Goal: Task Accomplishment & Management: Manage account settings

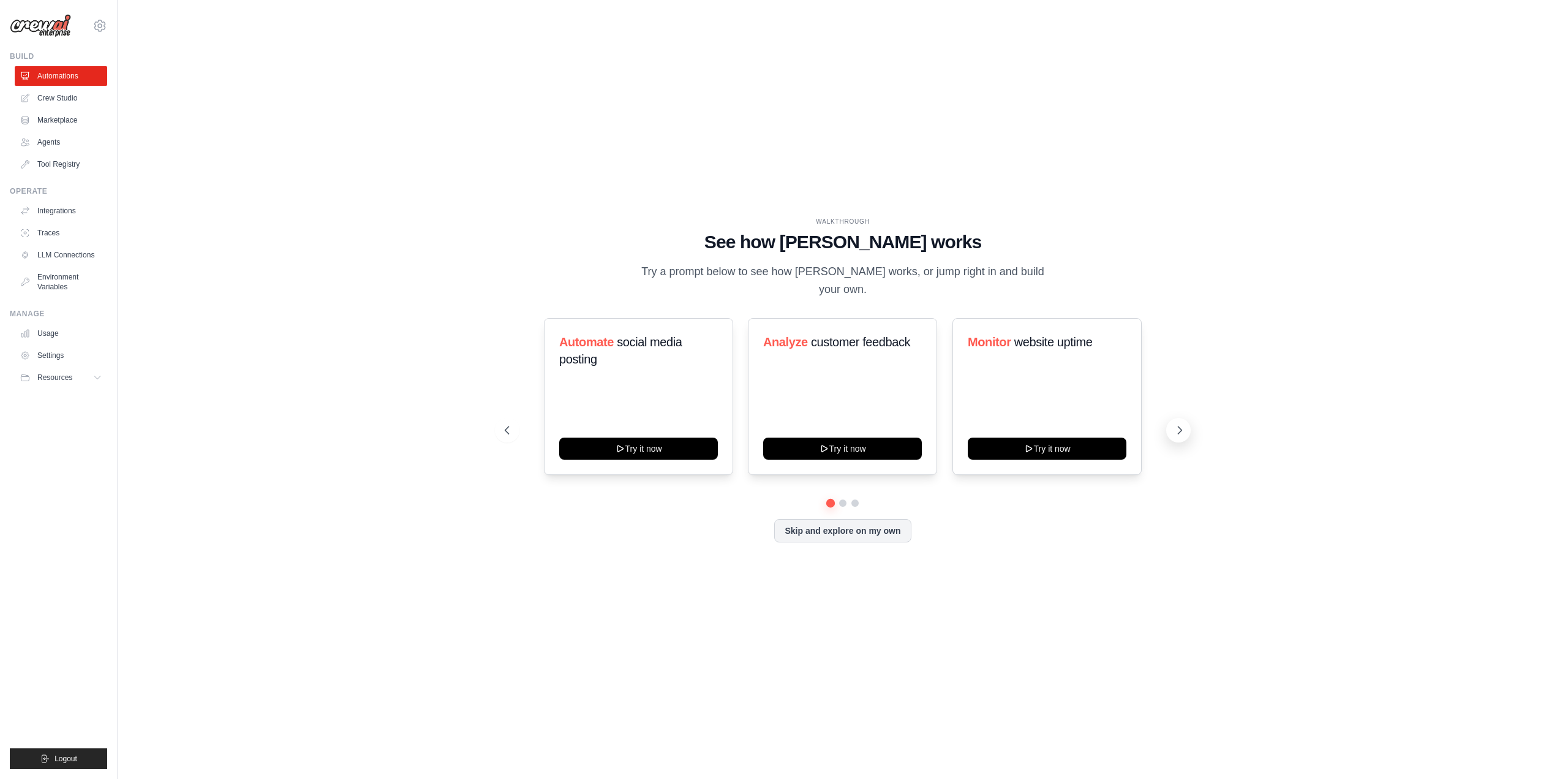
click at [1176, 430] on icon at bounding box center [1180, 430] width 12 height 12
click at [826, 533] on button "Skip and explore on my own" at bounding box center [842, 529] width 137 height 23
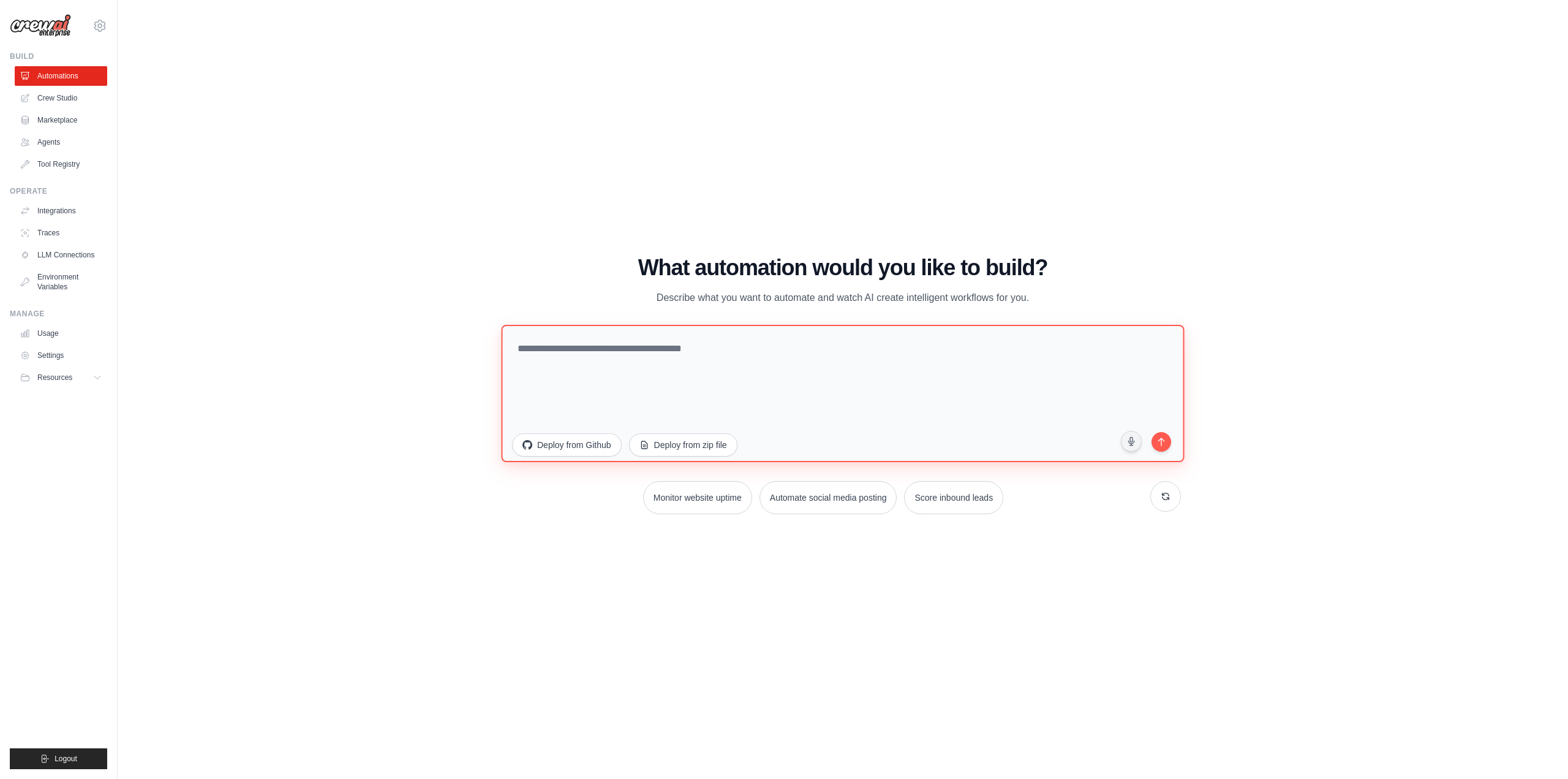
click at [722, 361] on textarea at bounding box center [843, 393] width 683 height 138
click at [76, 104] on link "Crew Studio" at bounding box center [62, 98] width 93 height 20
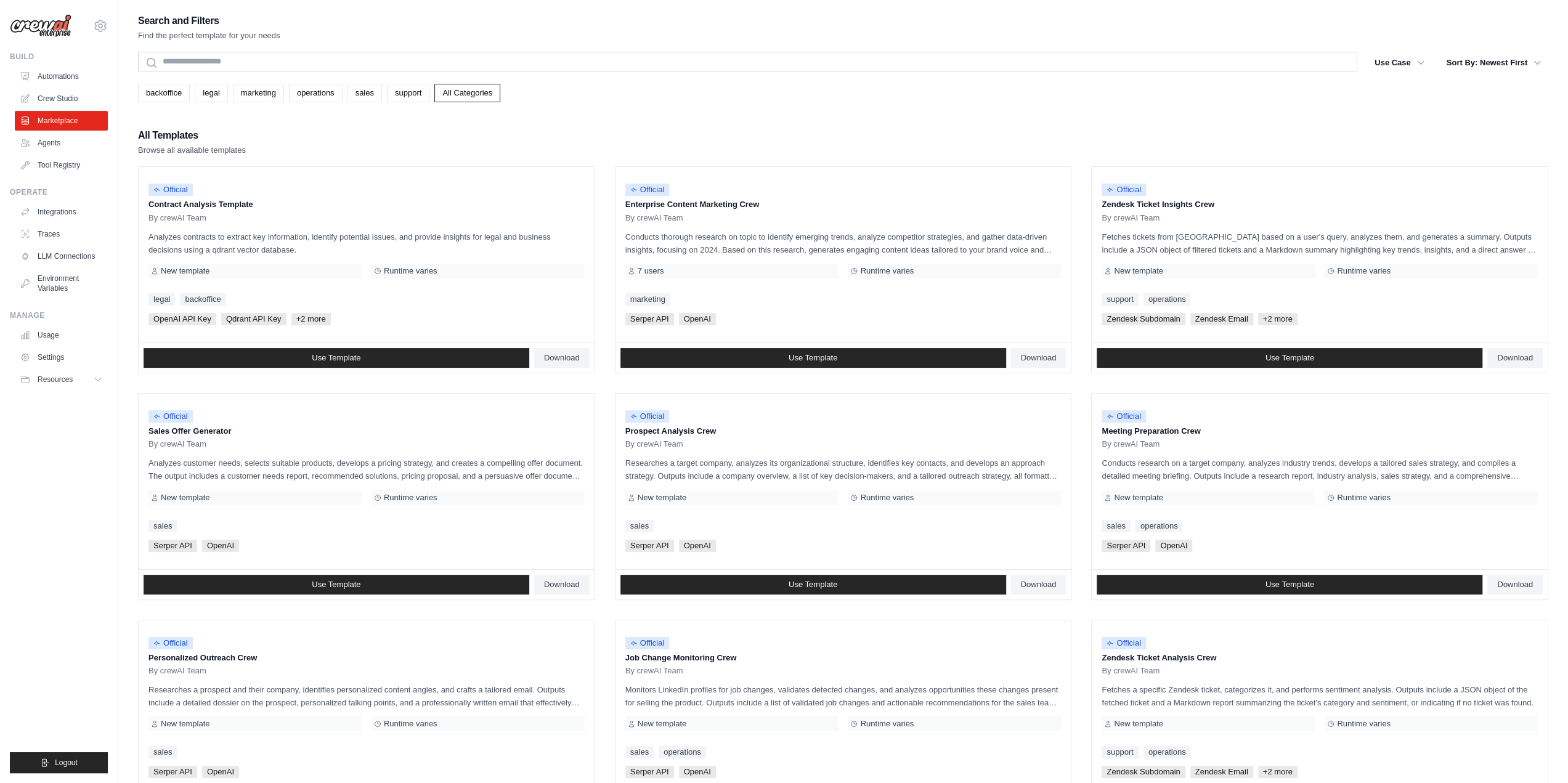
click at [69, 144] on link "Agents" at bounding box center [61, 142] width 93 height 20
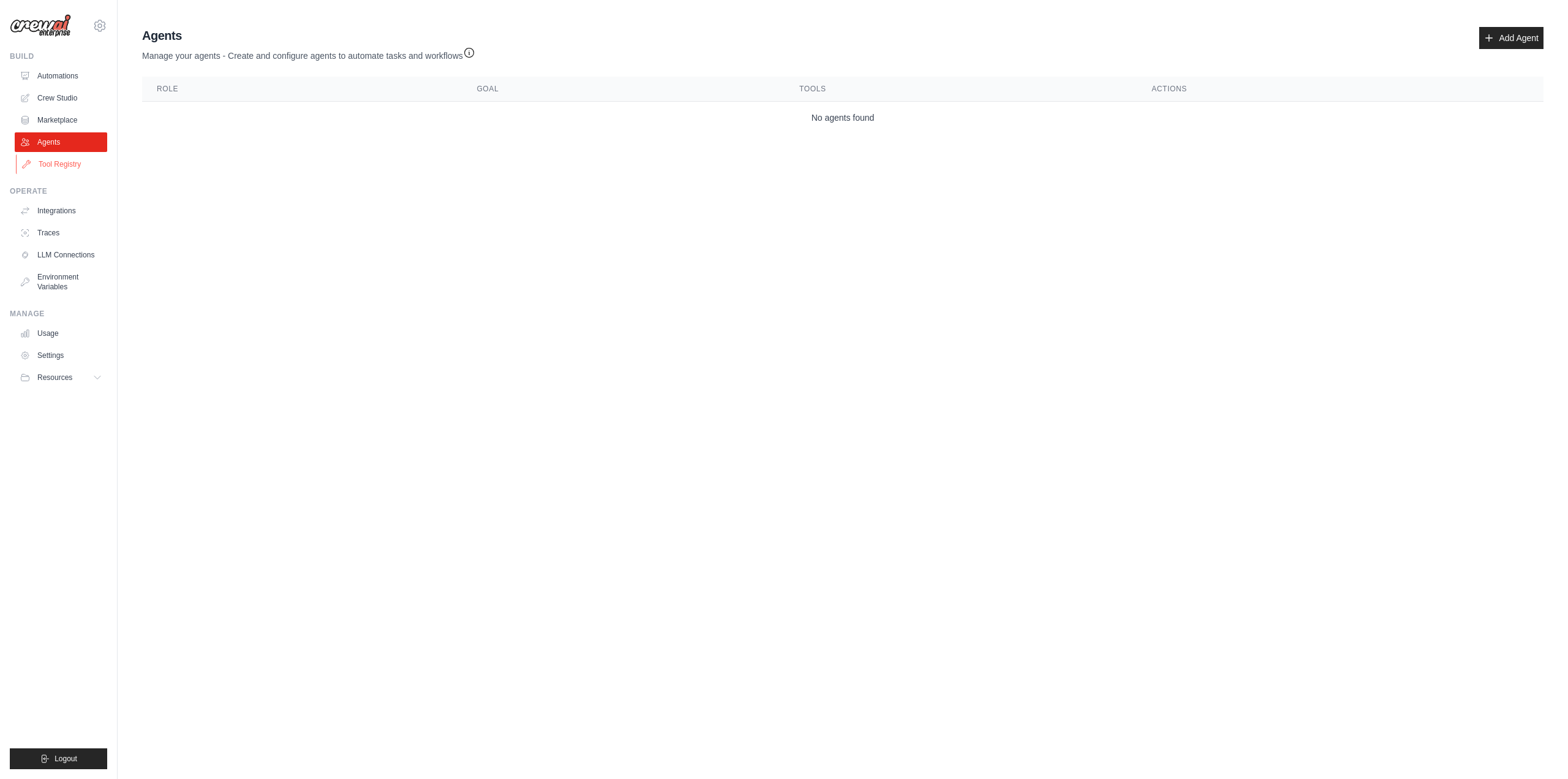
click at [83, 168] on link "Tool Registry" at bounding box center [62, 164] width 93 height 20
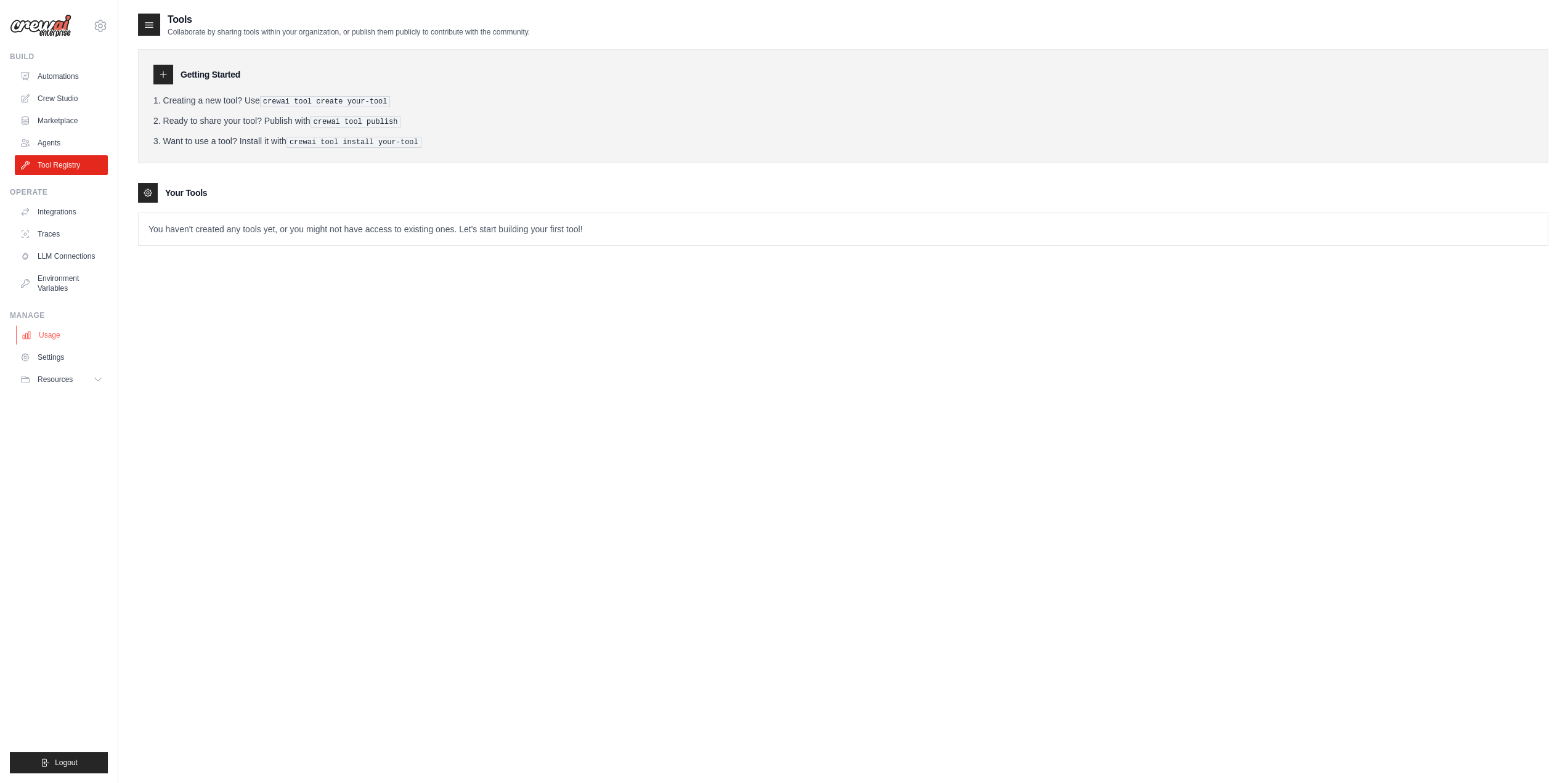
click at [84, 336] on link "Usage" at bounding box center [62, 335] width 93 height 20
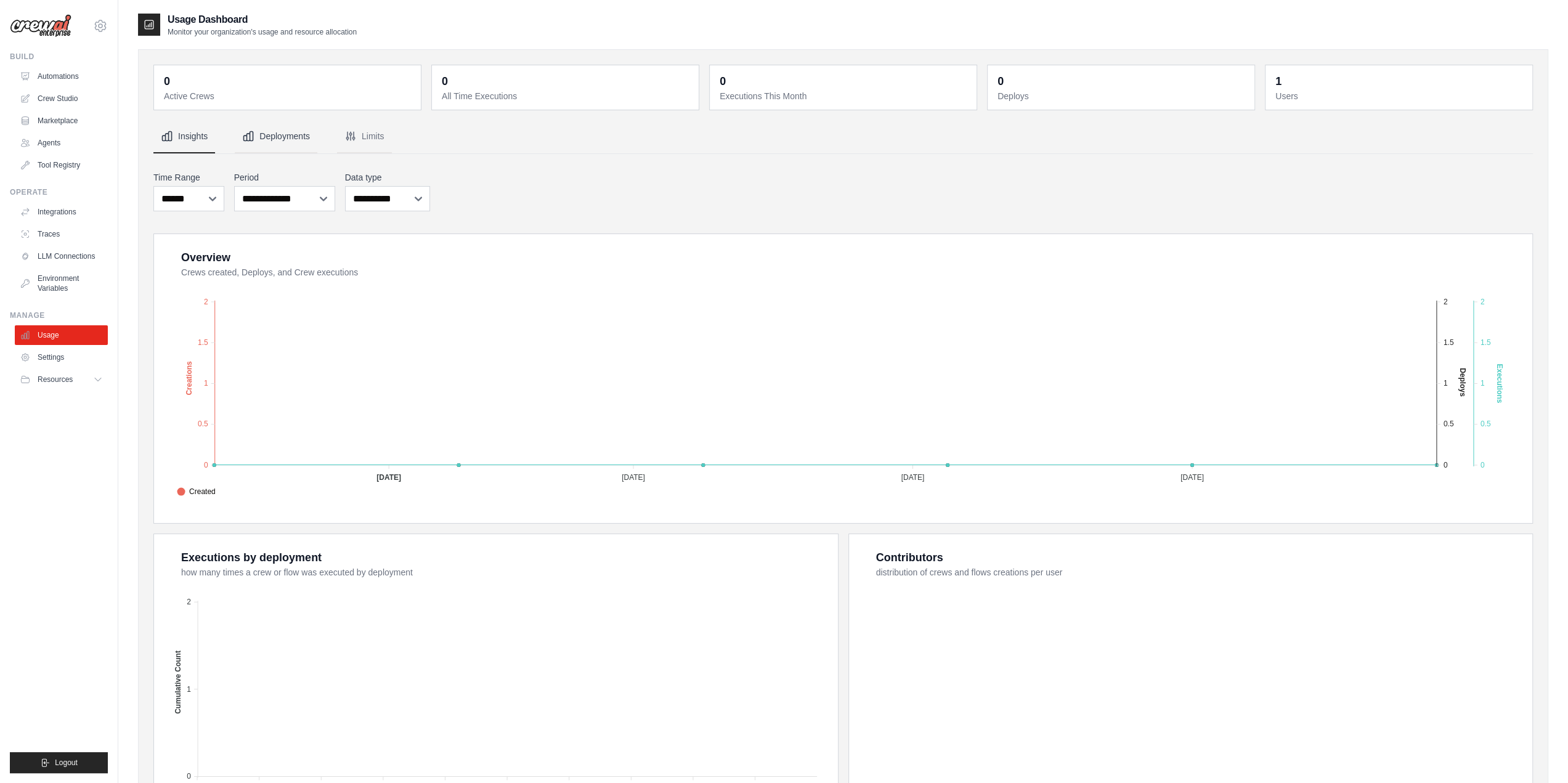
click at [297, 138] on button "Deployments" at bounding box center [276, 137] width 82 height 33
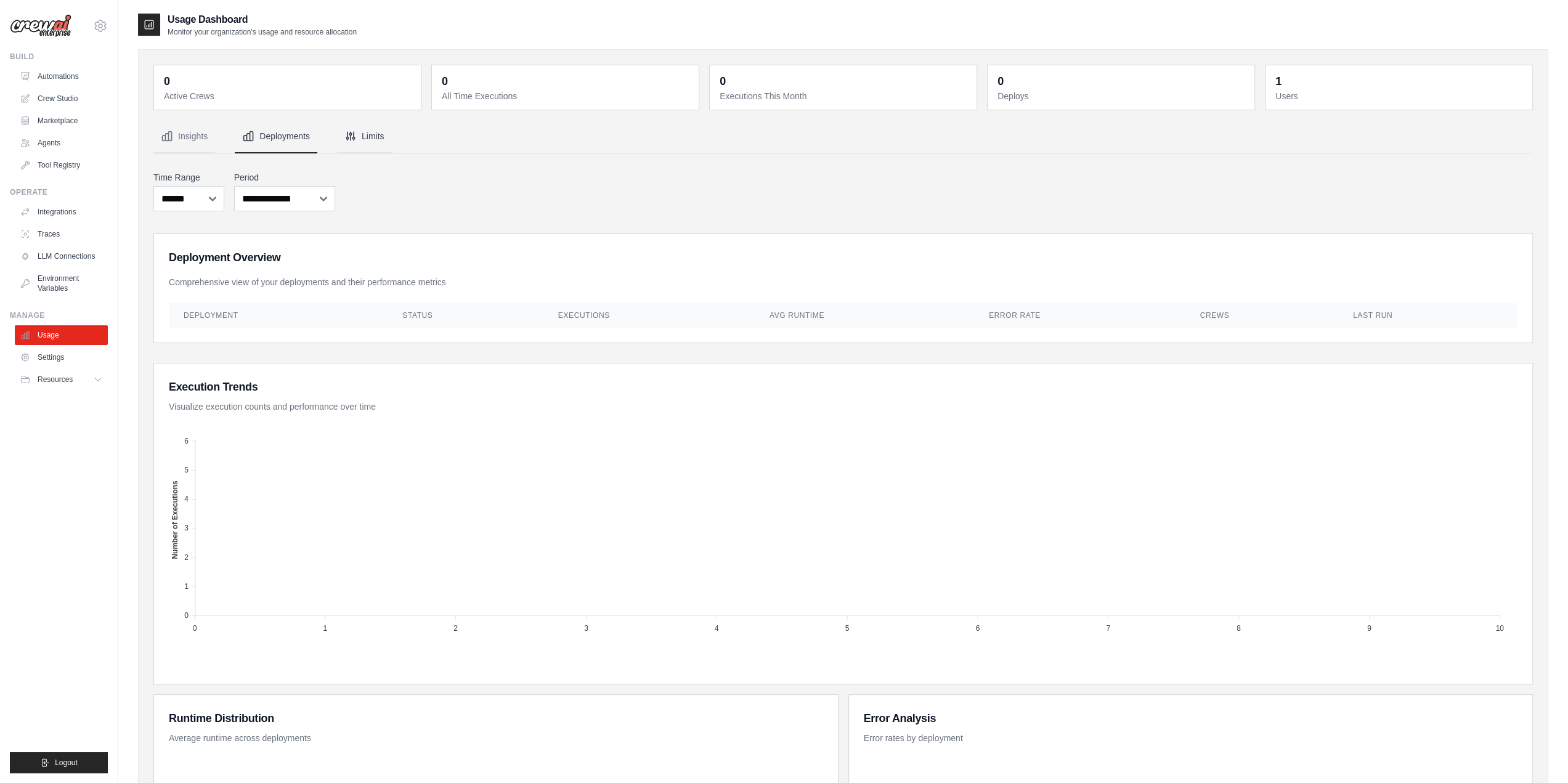
click at [376, 140] on button "Limits" at bounding box center [364, 137] width 55 height 33
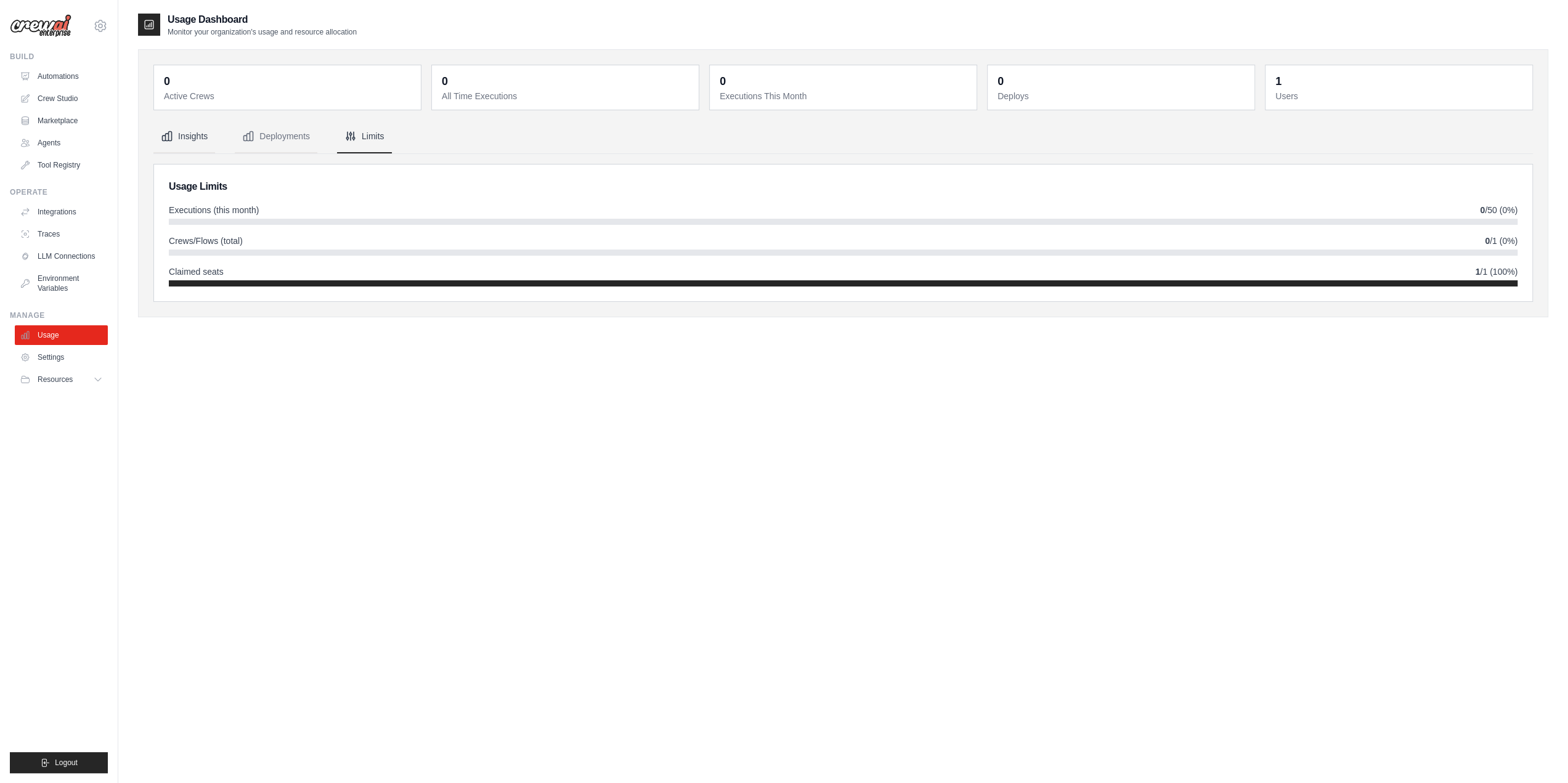
click at [196, 133] on button "Insights" at bounding box center [184, 137] width 62 height 33
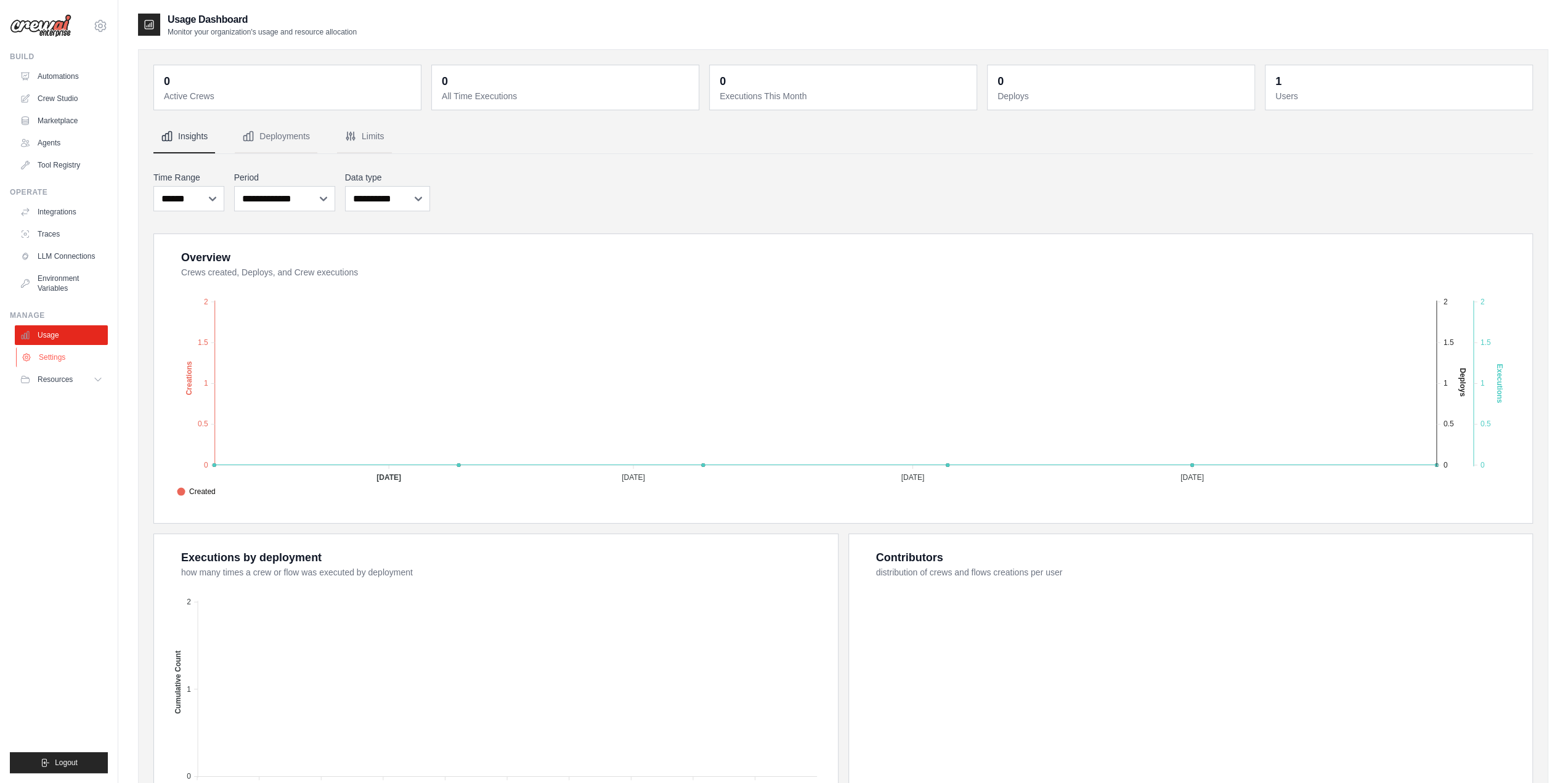
click at [50, 352] on link "Settings" at bounding box center [62, 357] width 93 height 20
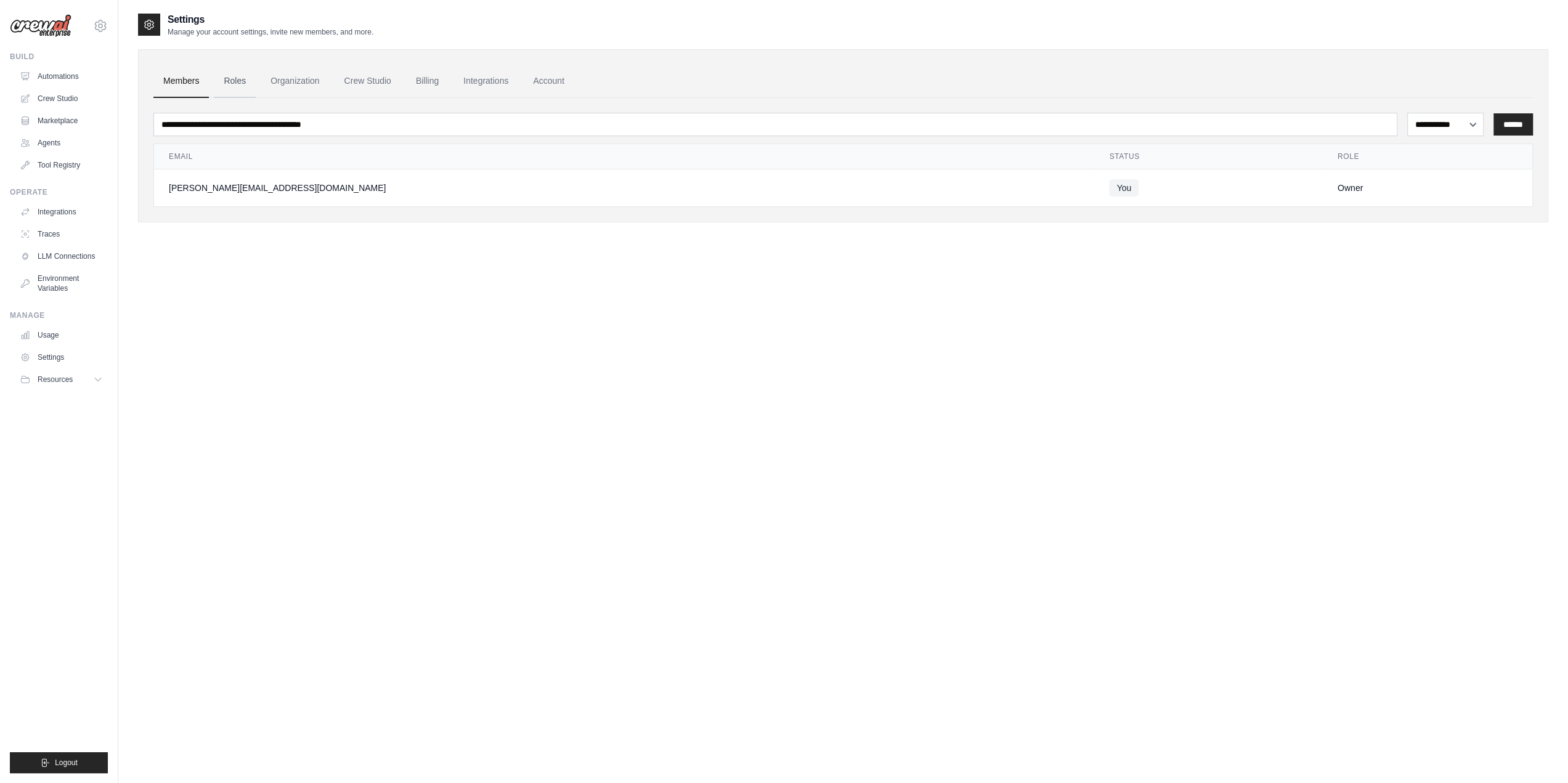
click at [243, 80] on link "Roles" at bounding box center [234, 82] width 42 height 33
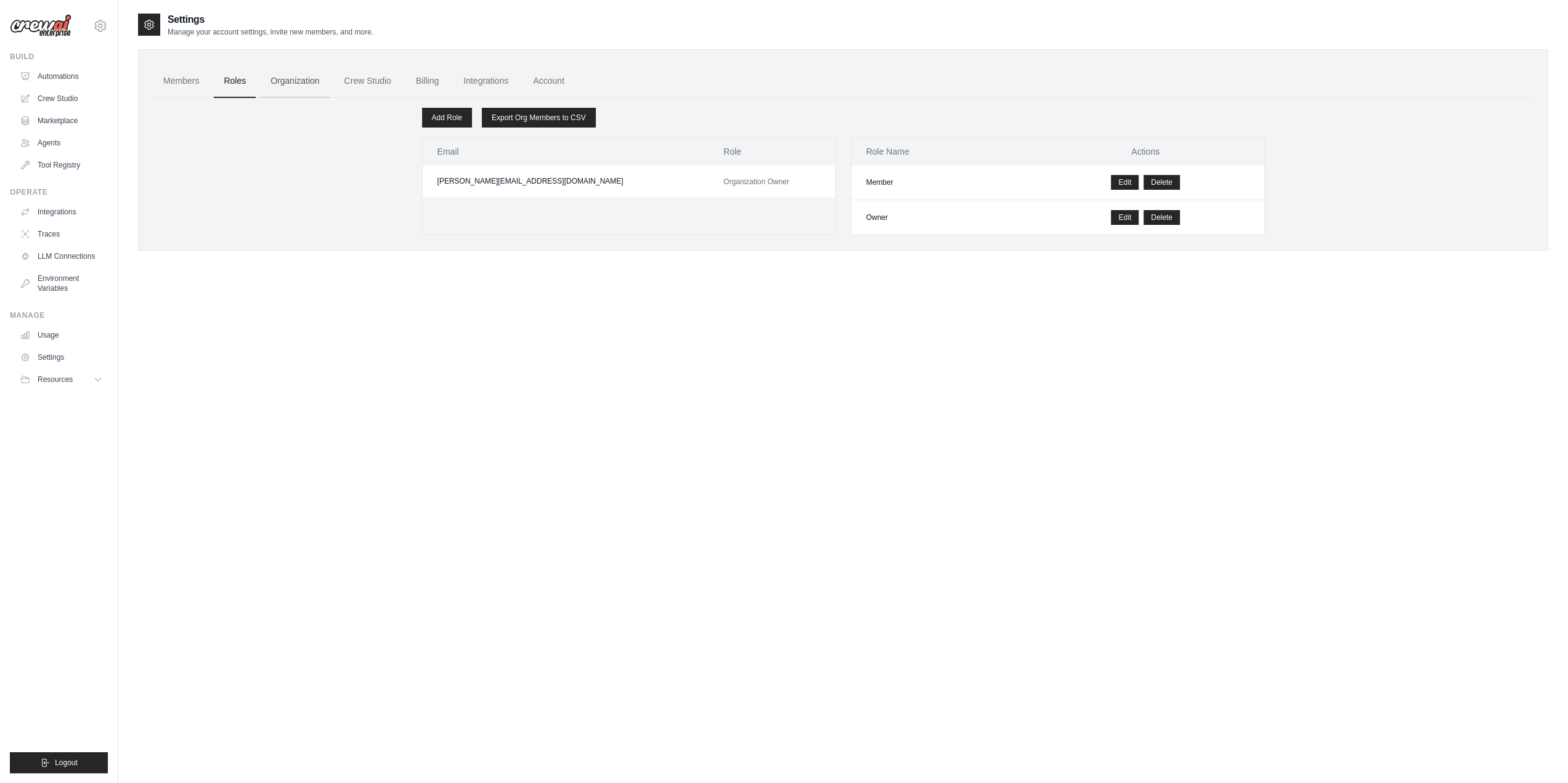
click at [310, 83] on link "Organization" at bounding box center [295, 82] width 68 height 33
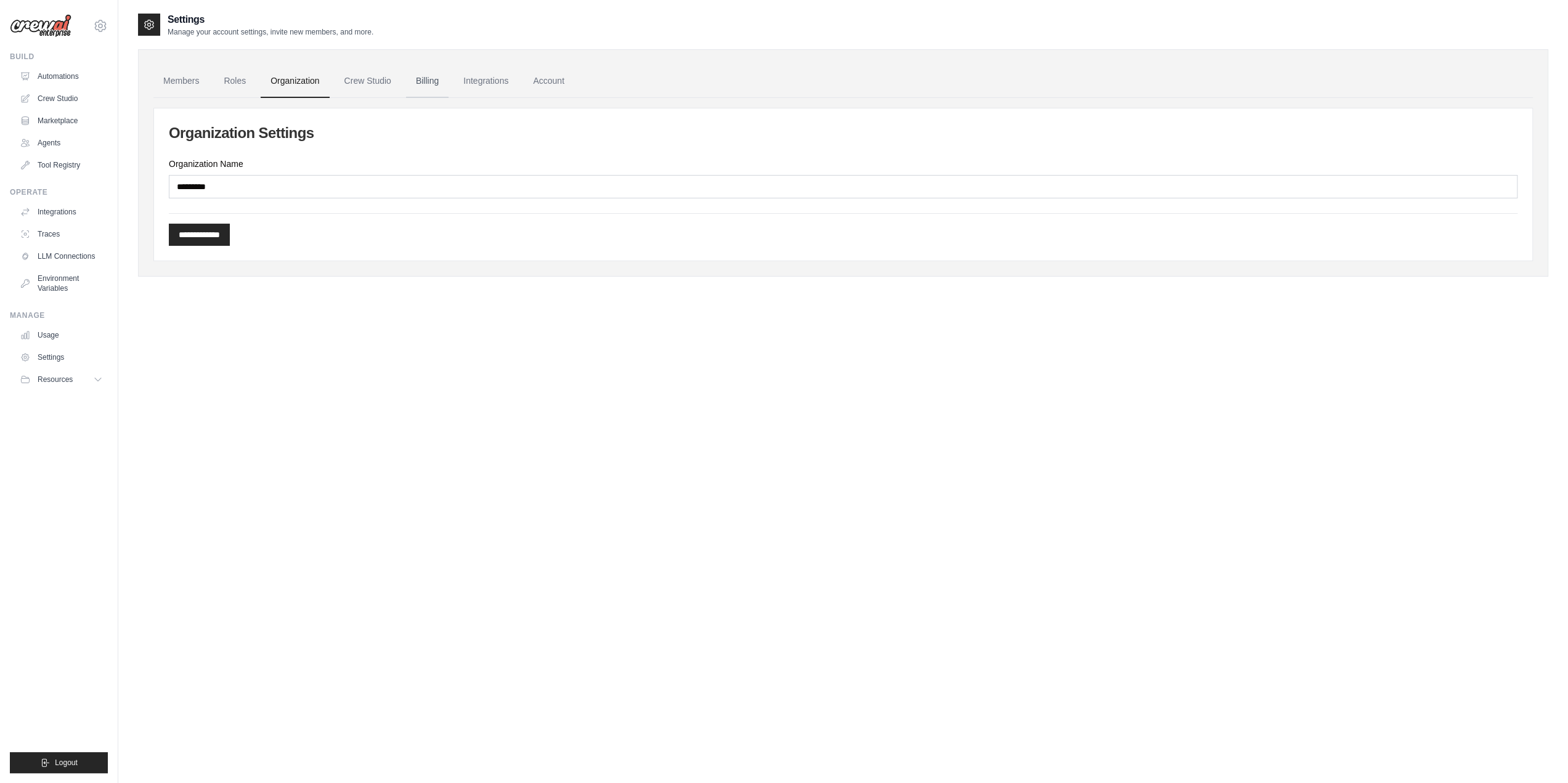
click at [433, 82] on link "Billing" at bounding box center [427, 82] width 42 height 33
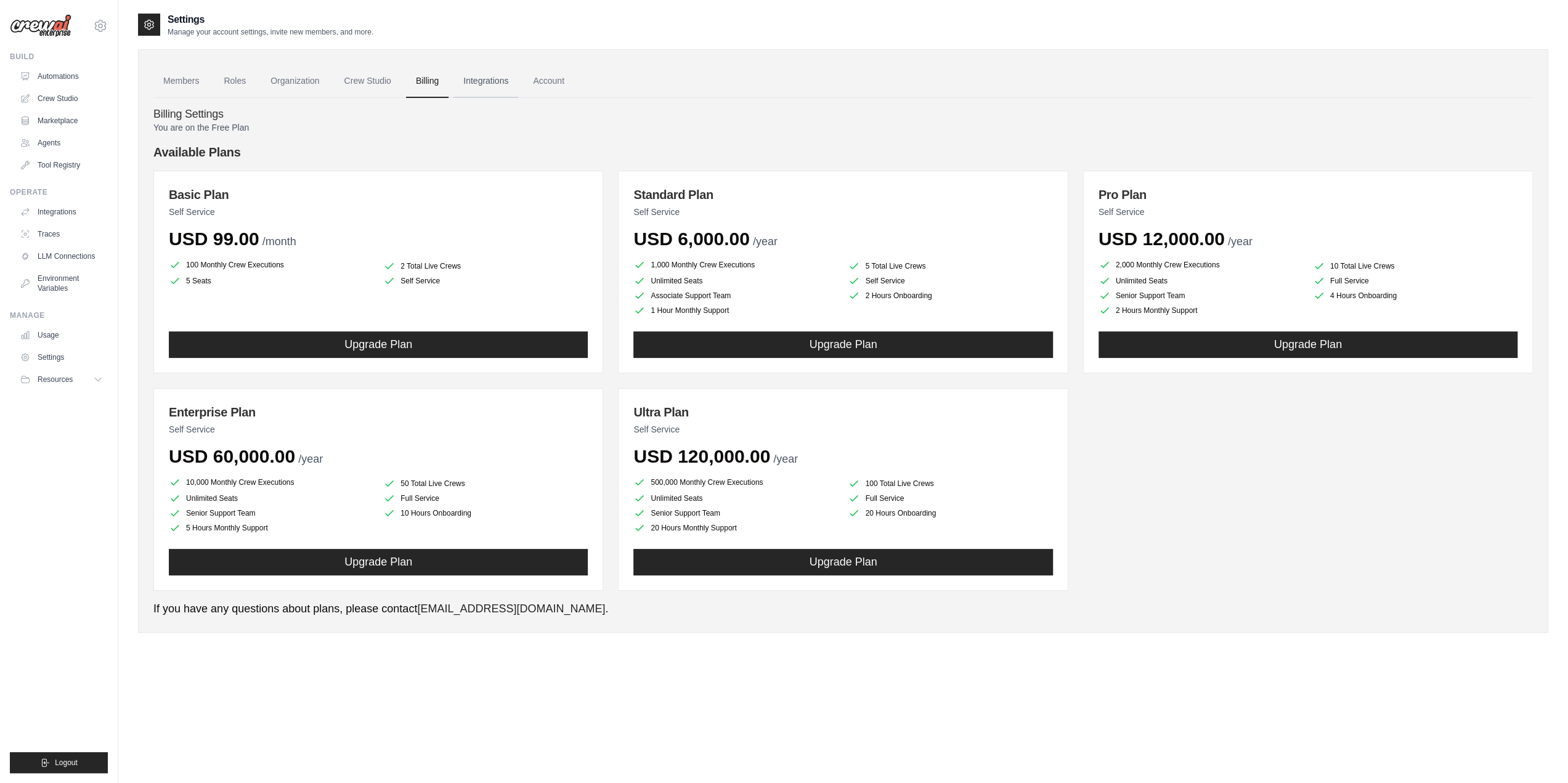
click at [496, 88] on link "Integrations" at bounding box center [486, 82] width 65 height 33
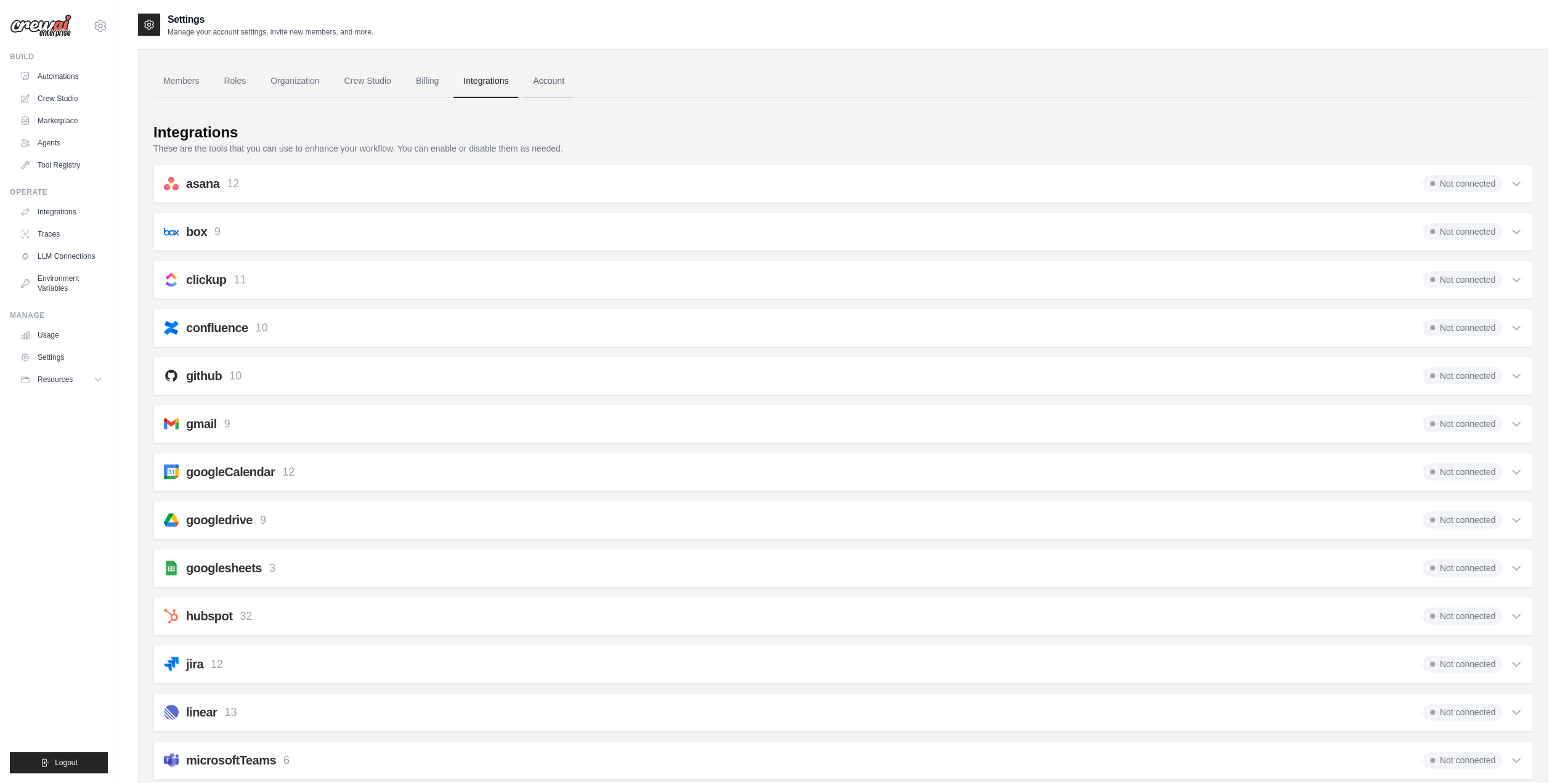
click at [575, 82] on link "Account" at bounding box center [549, 82] width 51 height 33
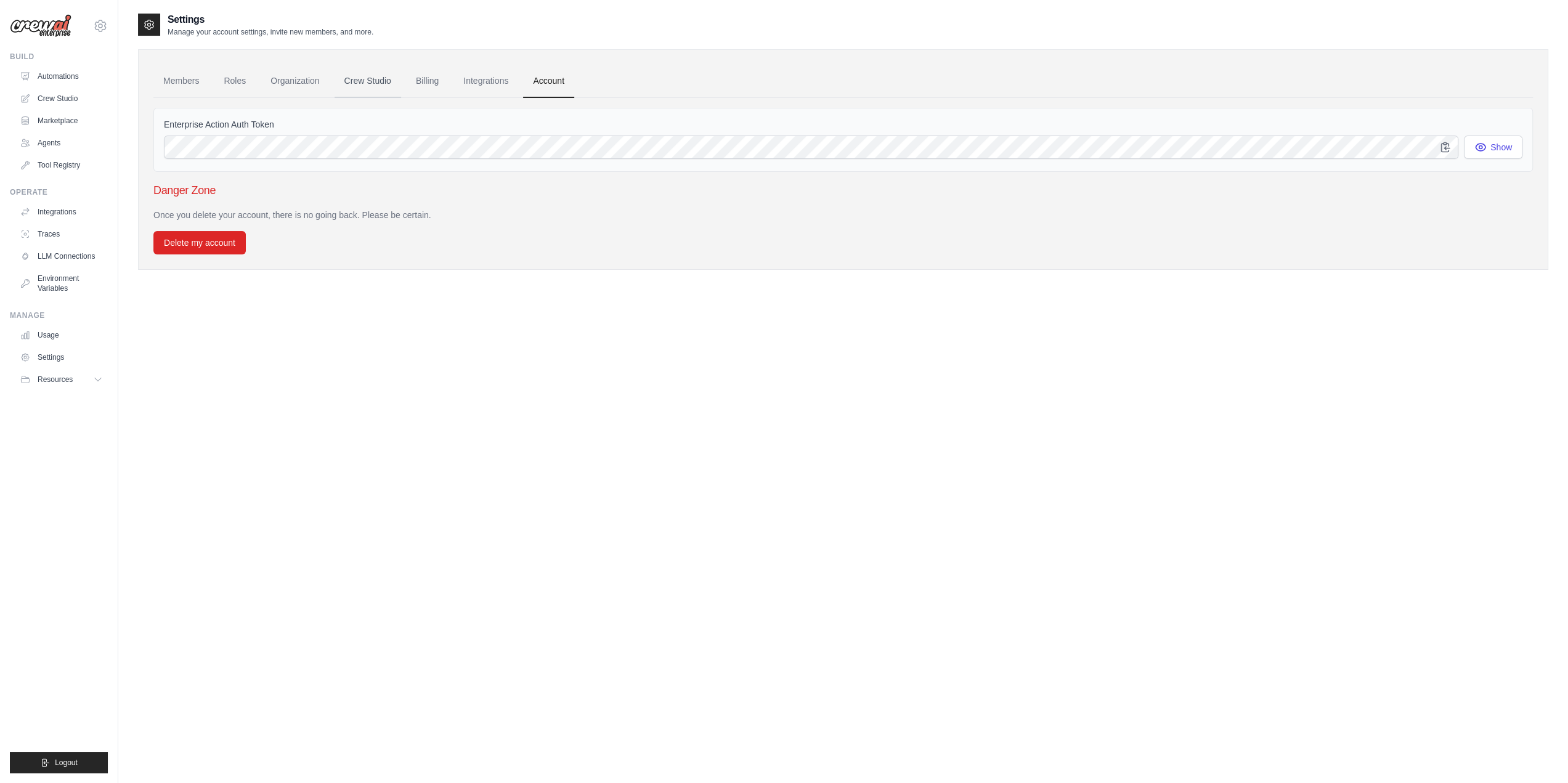
click at [359, 82] on link "Crew Studio" at bounding box center [368, 82] width 66 height 33
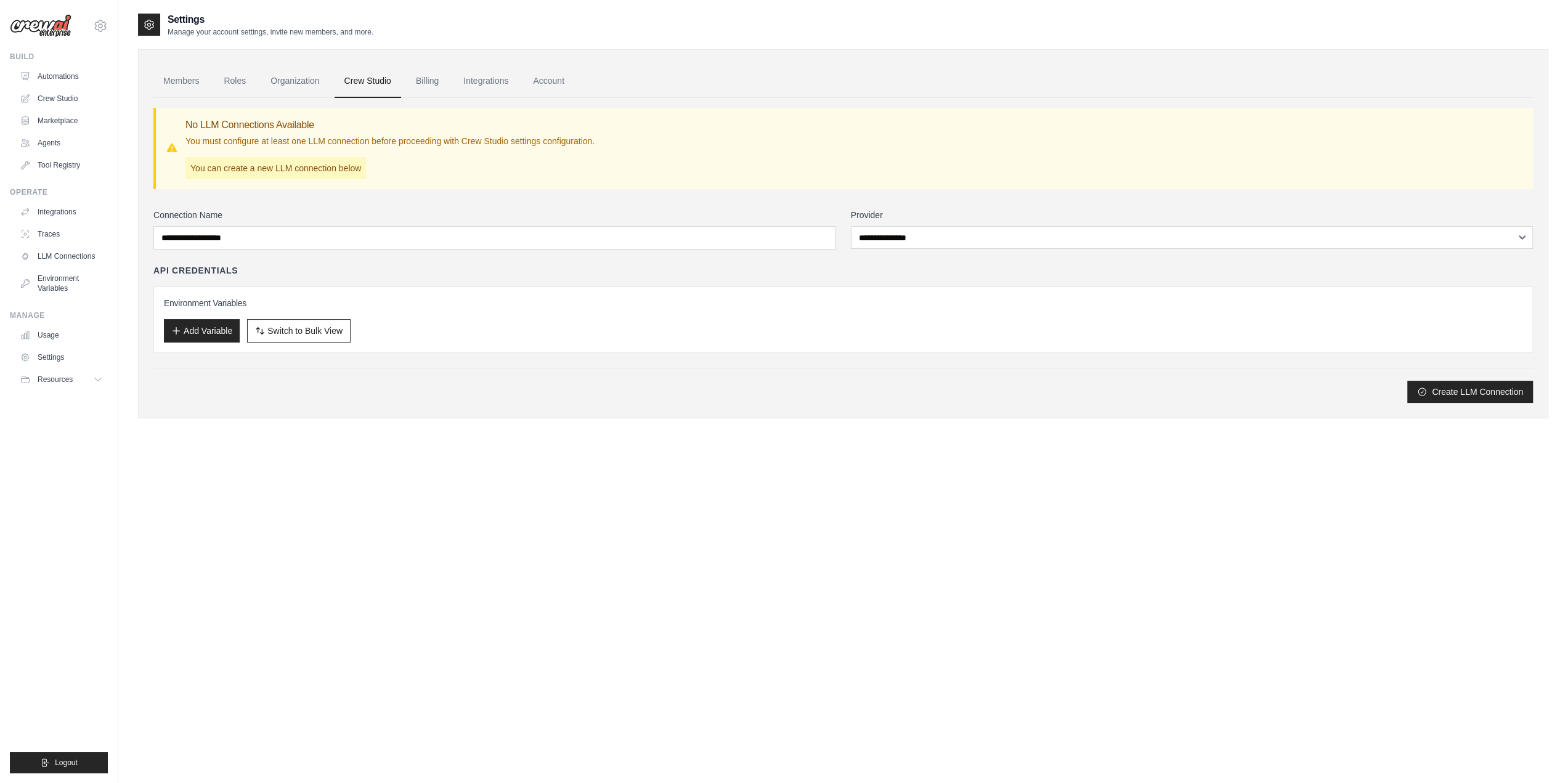
click at [298, 80] on link "Organization" at bounding box center [295, 82] width 68 height 33
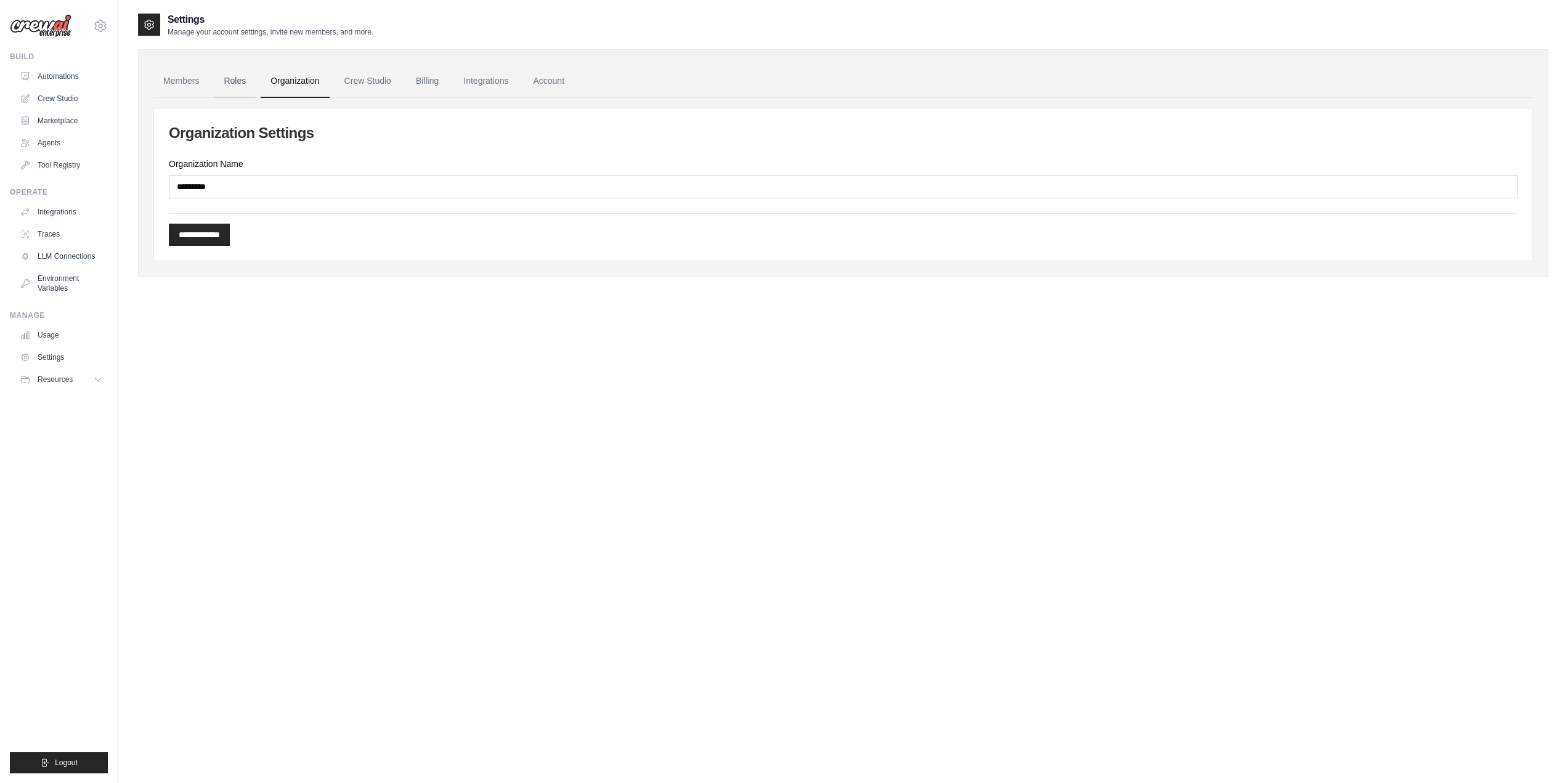
click at [249, 82] on link "Roles" at bounding box center [234, 82] width 42 height 33
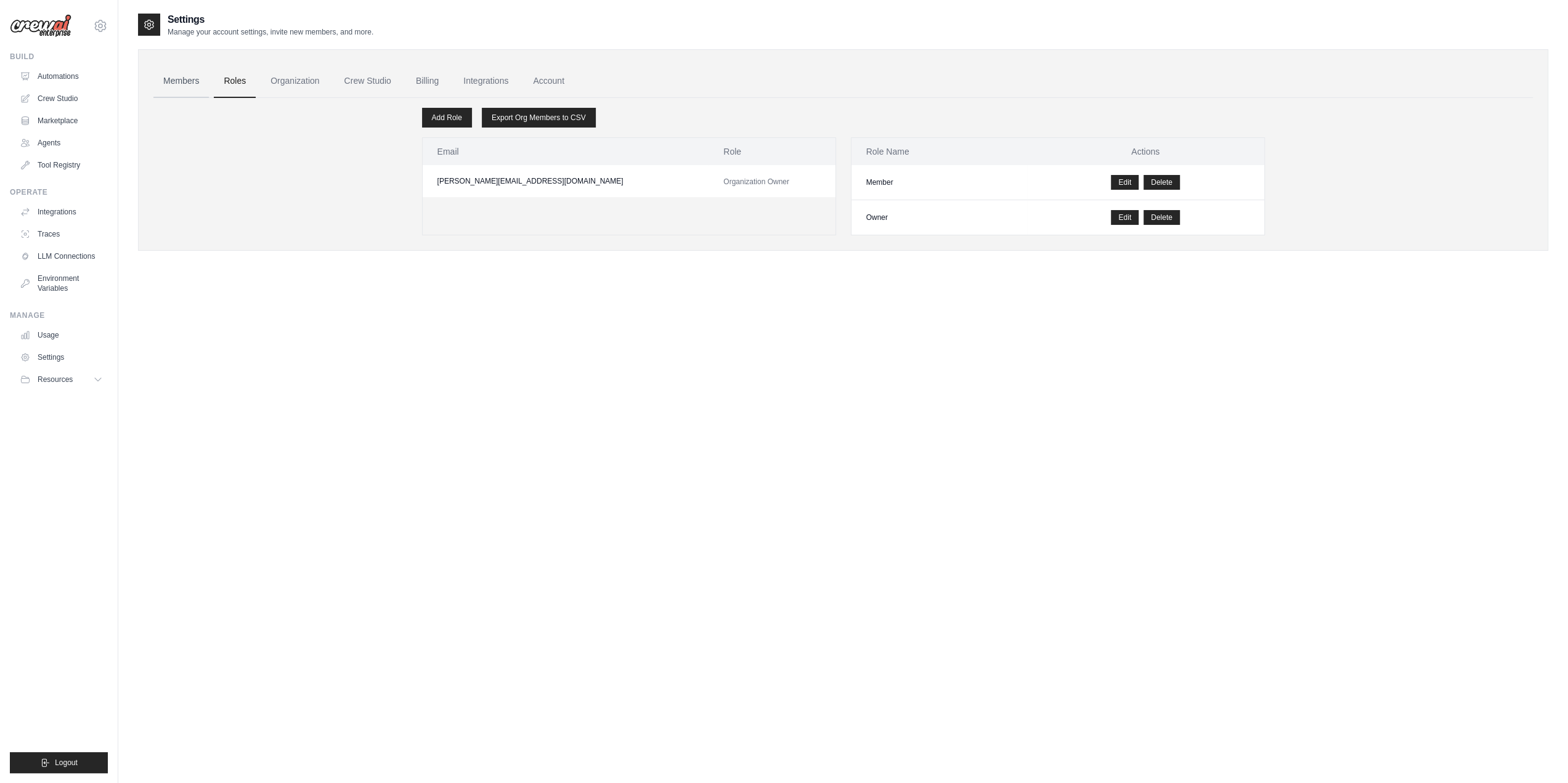
click at [184, 86] on link "Members" at bounding box center [181, 82] width 55 height 33
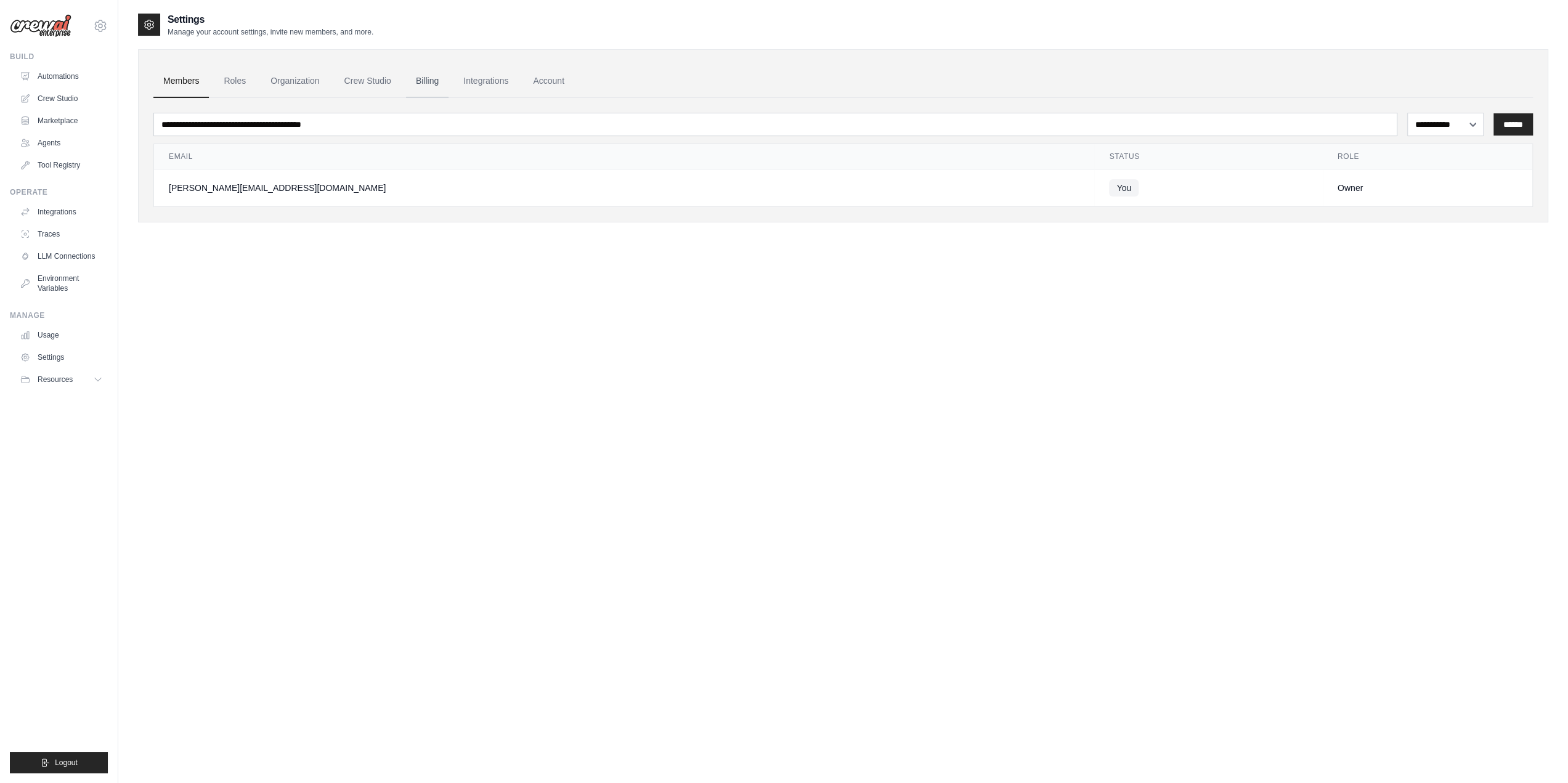
click at [449, 84] on link "Billing" at bounding box center [427, 82] width 42 height 33
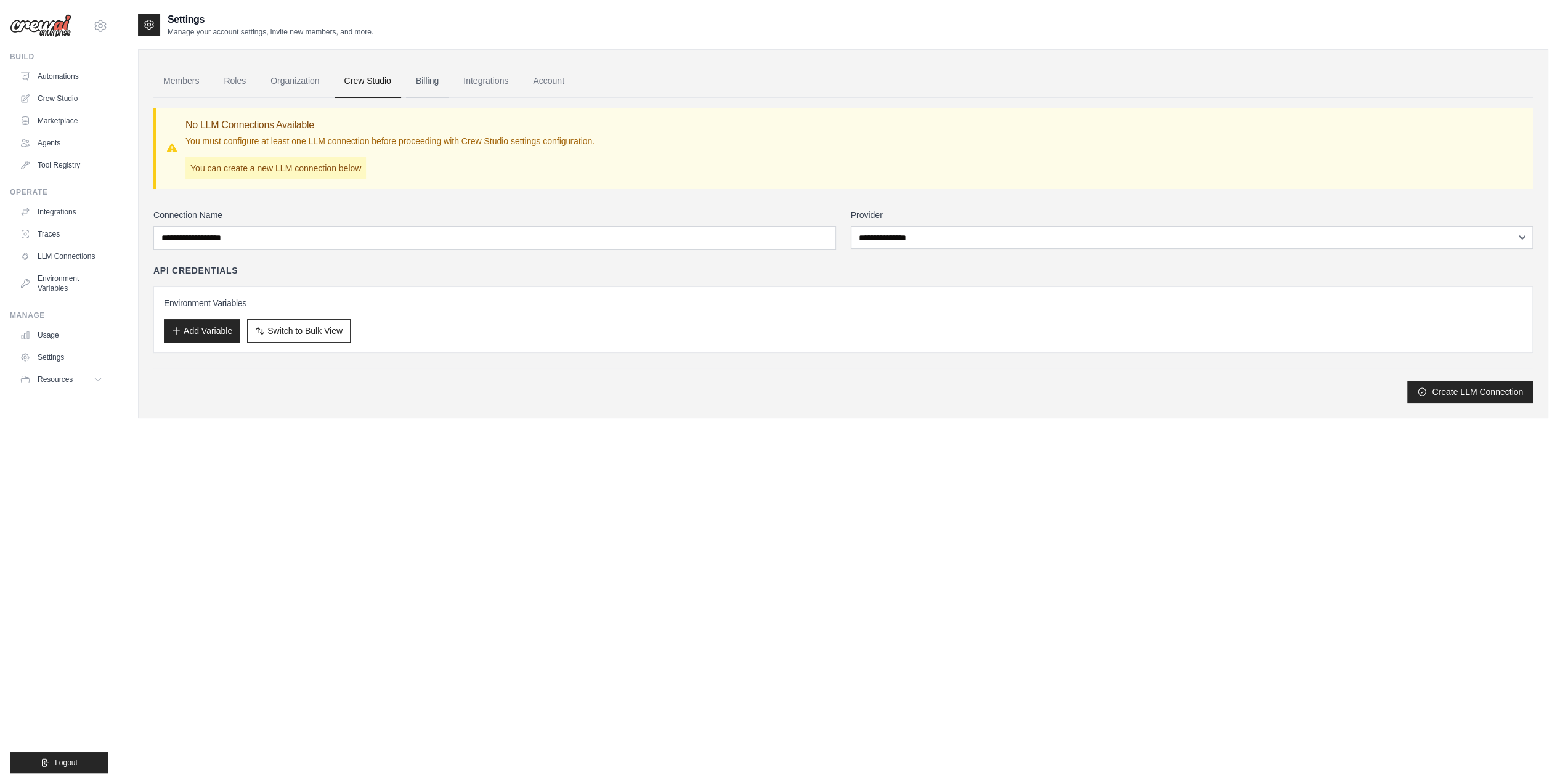
click at [449, 81] on link "Billing" at bounding box center [427, 82] width 42 height 33
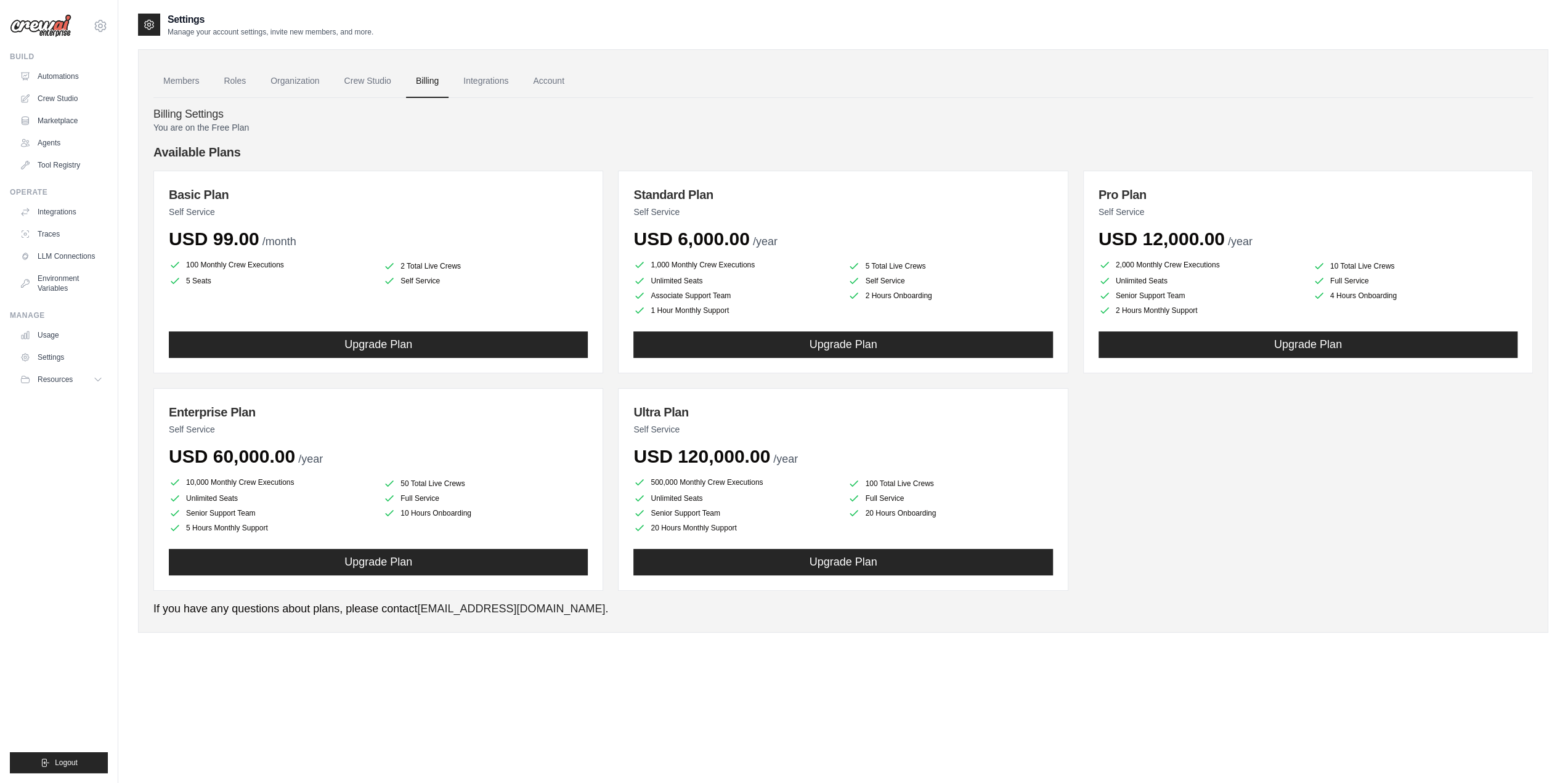
click at [548, 15] on div "Settings Manage your account settings, invite new members, and more." at bounding box center [843, 25] width 1410 height 25
click at [497, 85] on link "Integrations" at bounding box center [486, 82] width 65 height 33
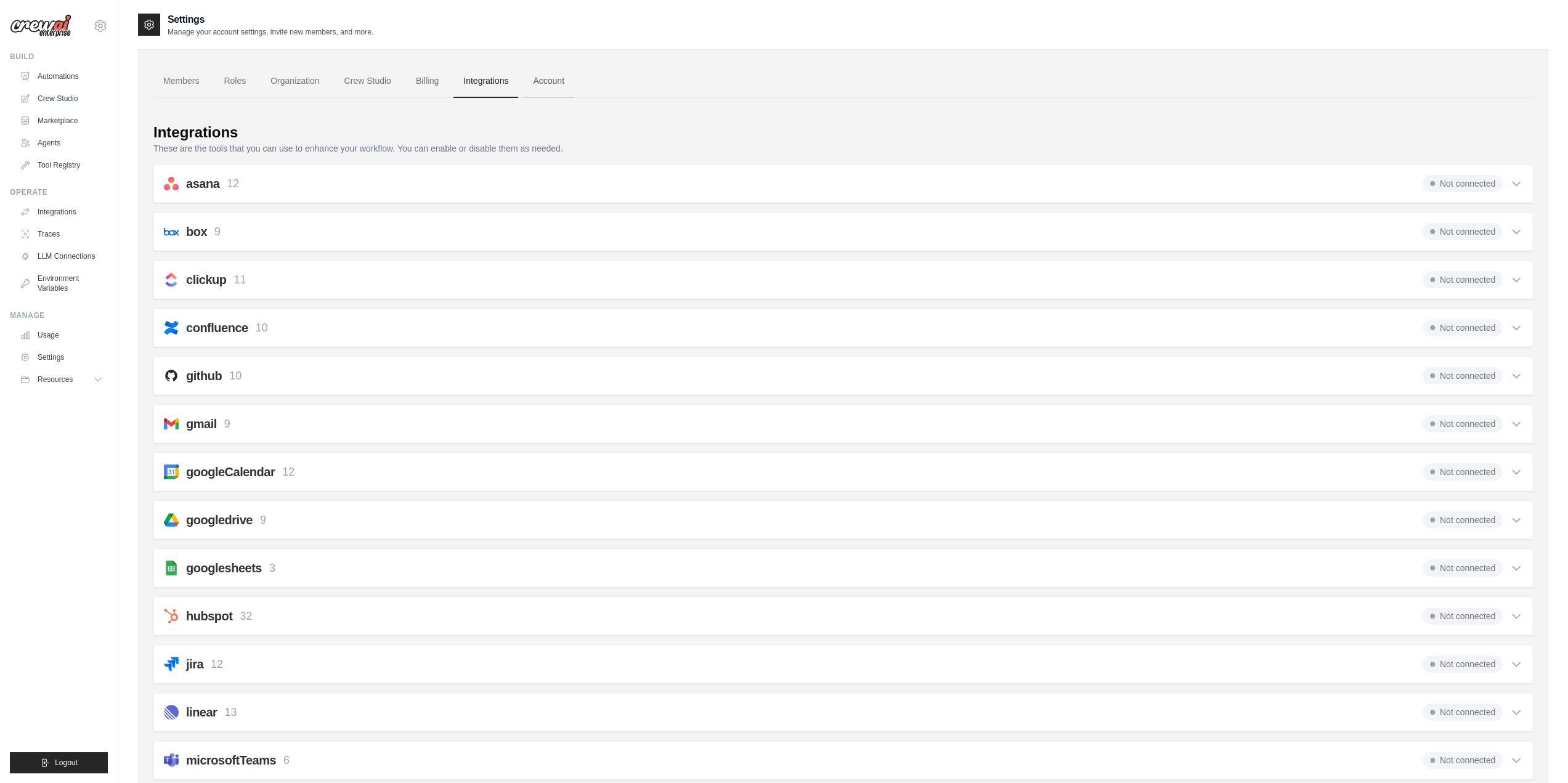
click at [570, 82] on link "Account" at bounding box center [549, 82] width 51 height 33
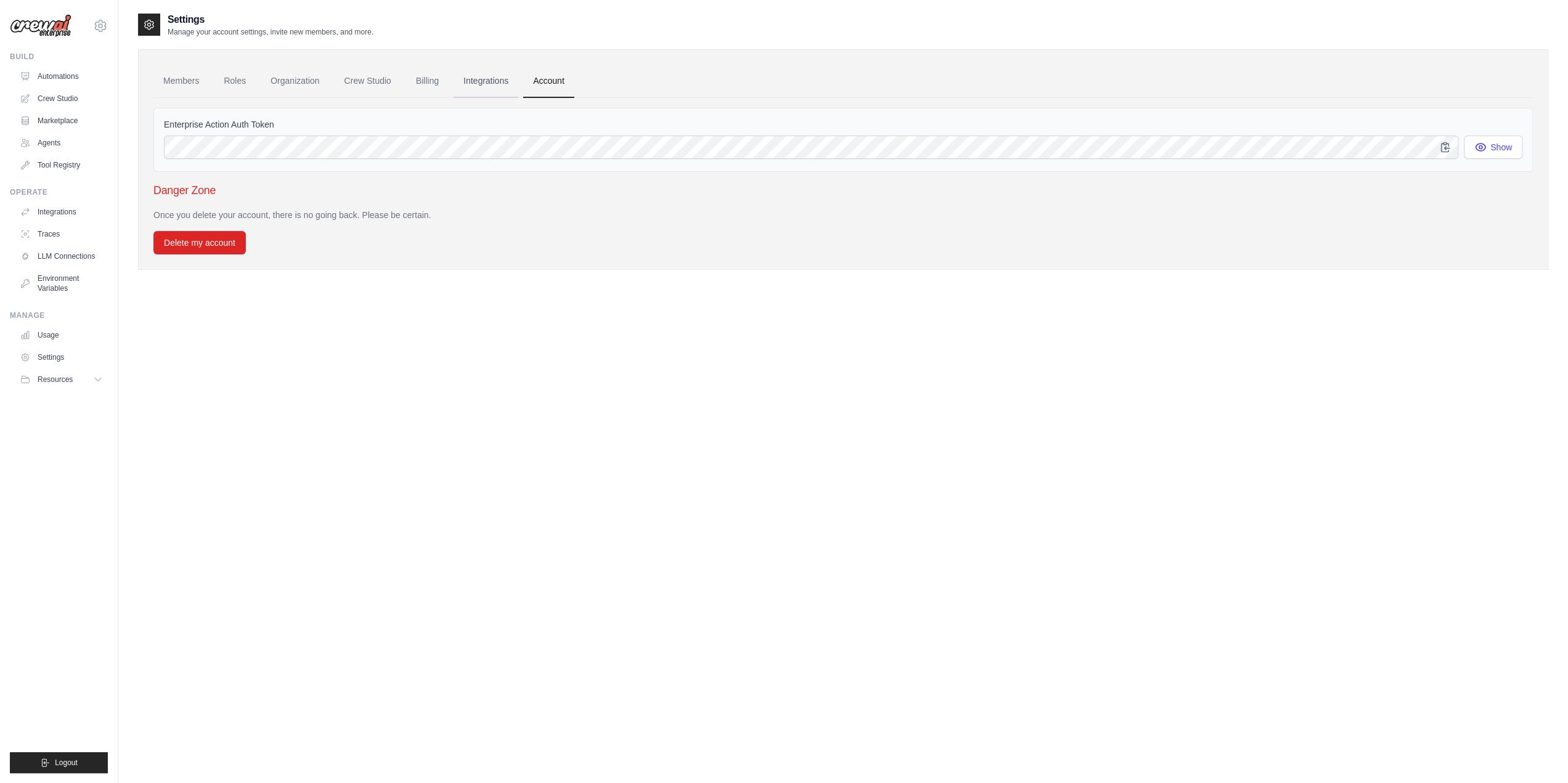
click at [508, 86] on link "Integrations" at bounding box center [486, 82] width 65 height 33
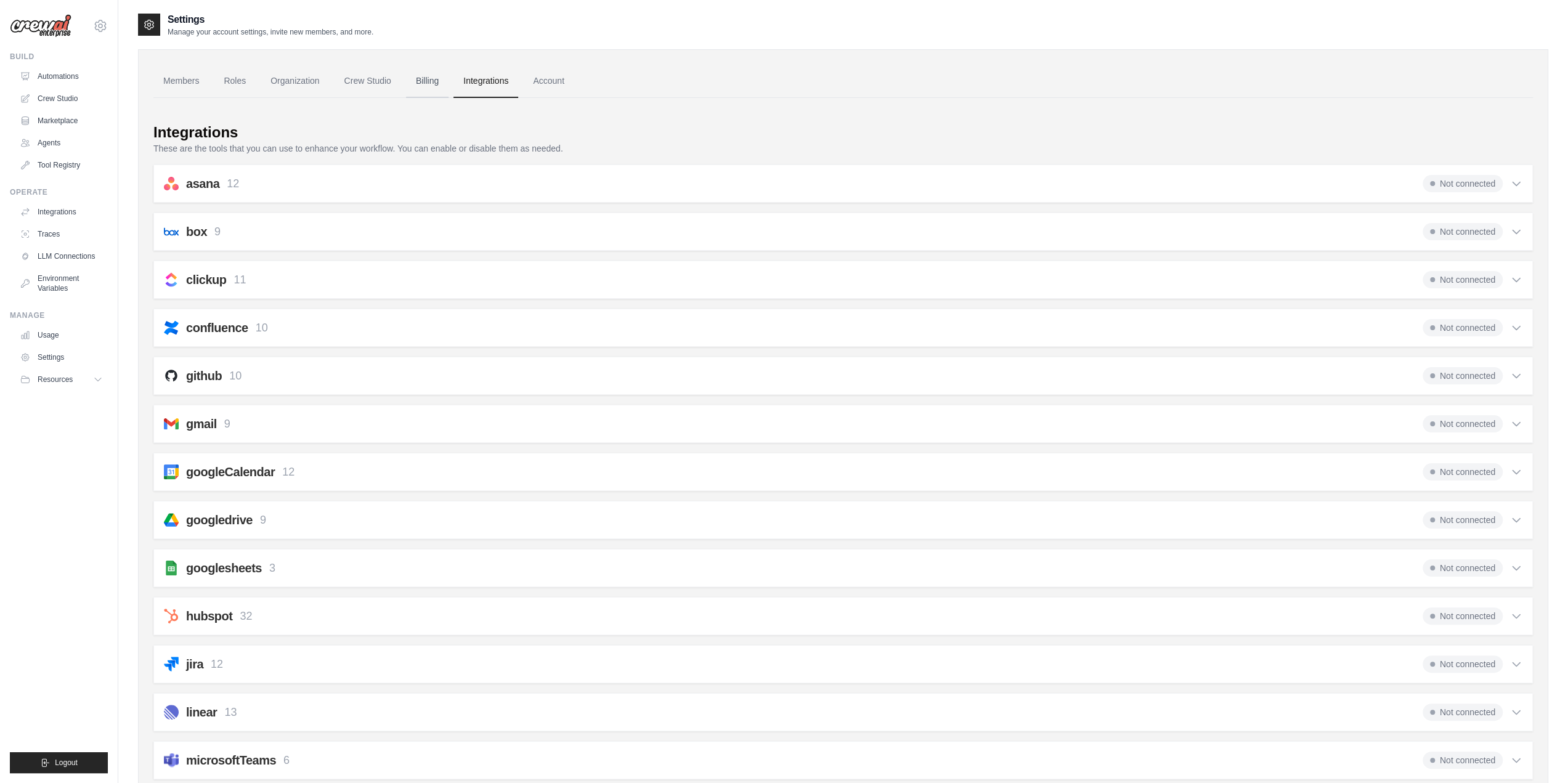
click at [431, 86] on link "Billing" at bounding box center [427, 82] width 42 height 33
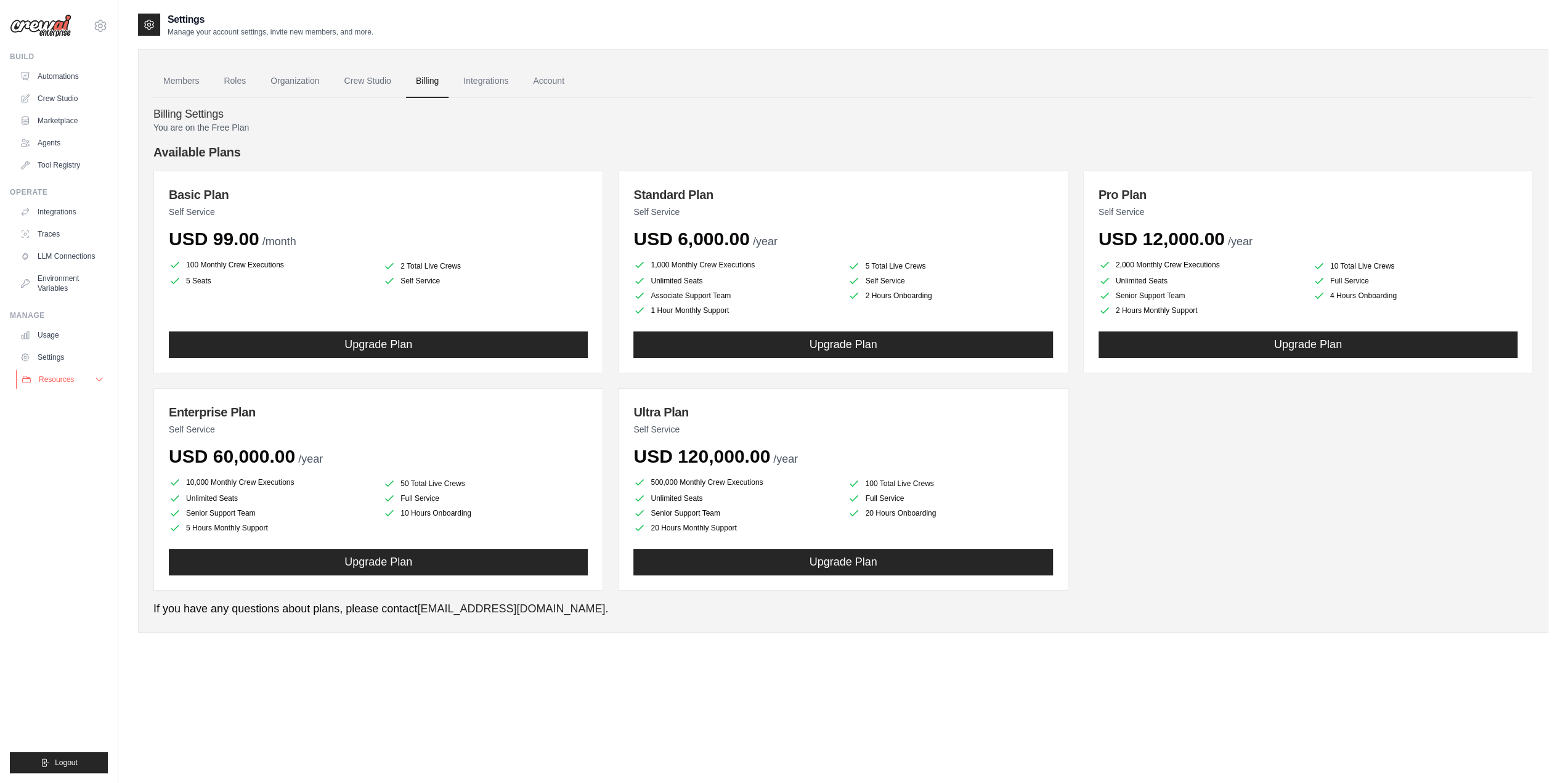
click at [88, 379] on button "Resources" at bounding box center [62, 379] width 93 height 20
click at [93, 404] on span "Documentation" at bounding box center [68, 400] width 50 height 10
